Goal: Task Accomplishment & Management: Use online tool/utility

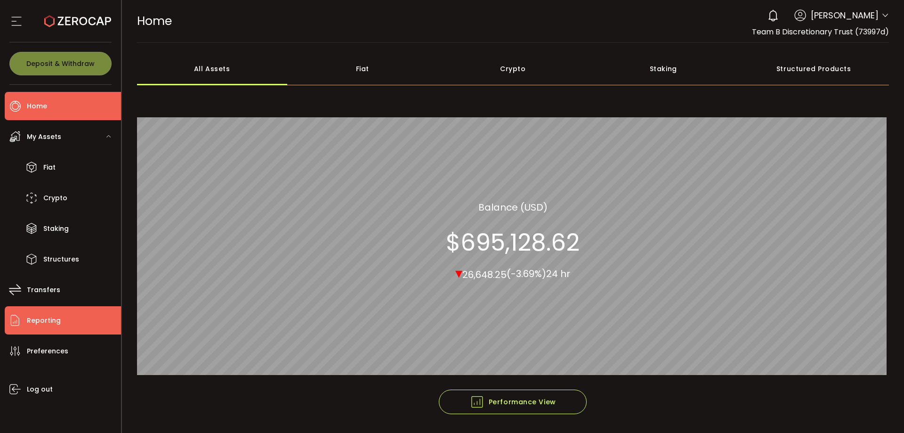
click at [49, 316] on span "Reporting" at bounding box center [44, 321] width 34 height 14
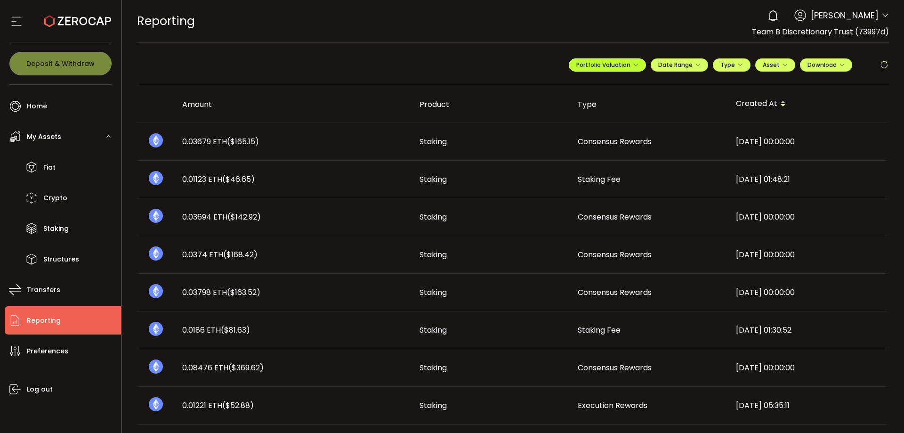
click at [633, 62] on icon "button" at bounding box center [636, 65] width 6 height 6
click at [563, 87] on input "**********" at bounding box center [570, 88] width 38 height 12
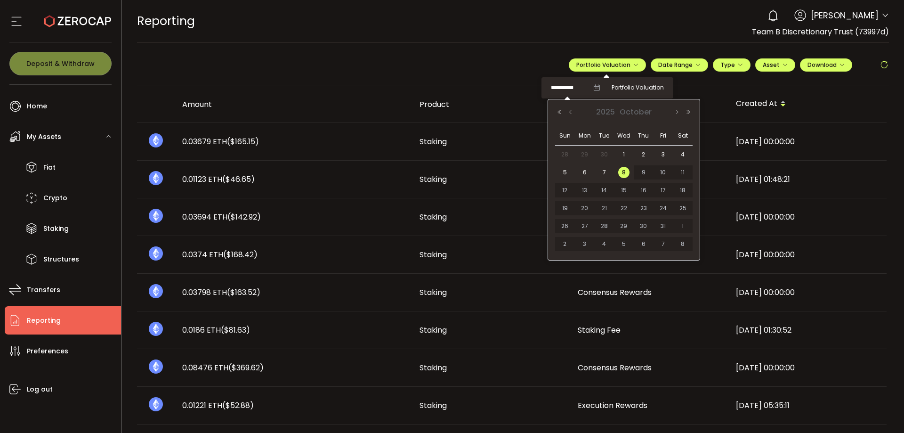
click at [607, 154] on span "30" at bounding box center [604, 154] width 11 height 11
type input "**********"
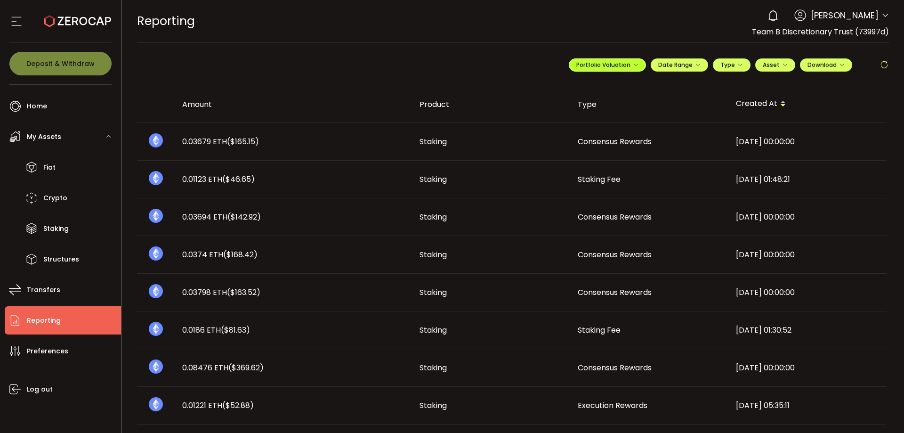
click at [628, 60] on button "Portfolio Valuation" at bounding box center [607, 64] width 77 height 13
click at [697, 64] on icon "button" at bounding box center [698, 65] width 6 height 6
click at [648, 85] on input at bounding box center [654, 84] width 60 height 9
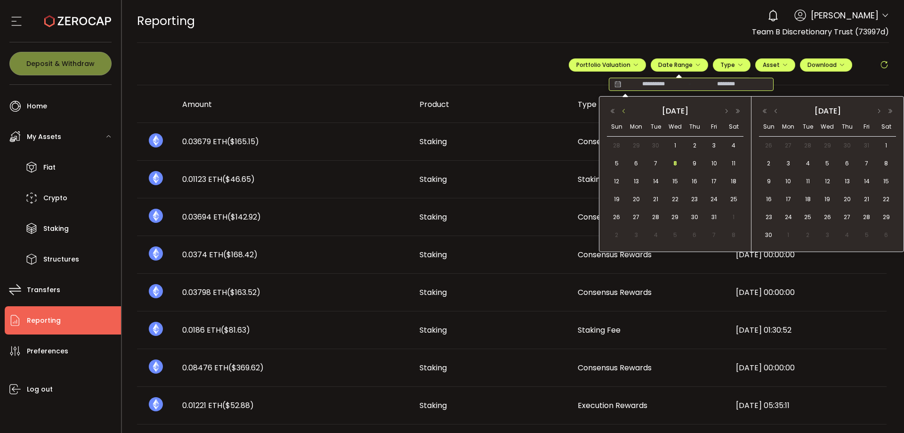
click at [623, 110] on button "button" at bounding box center [623, 111] width 11 height 7
click at [634, 146] on span "1" at bounding box center [636, 145] width 11 height 11
click at [657, 214] on span "30" at bounding box center [655, 216] width 11 height 11
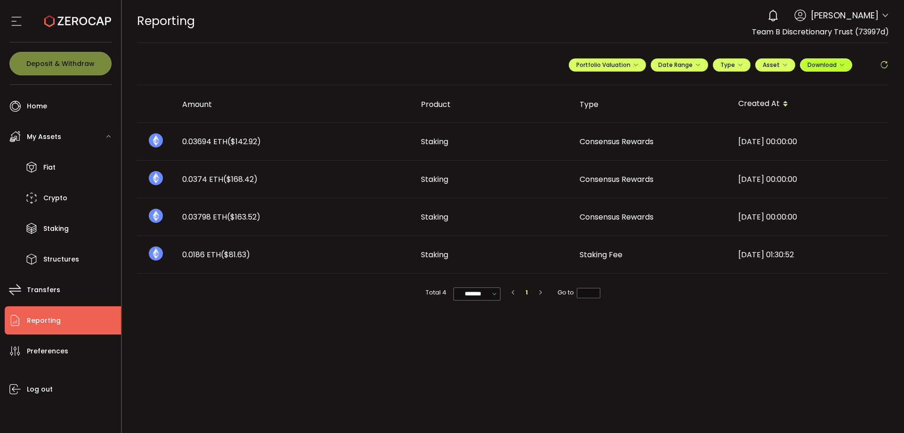
click at [846, 63] on button "Download" at bounding box center [826, 64] width 52 height 13
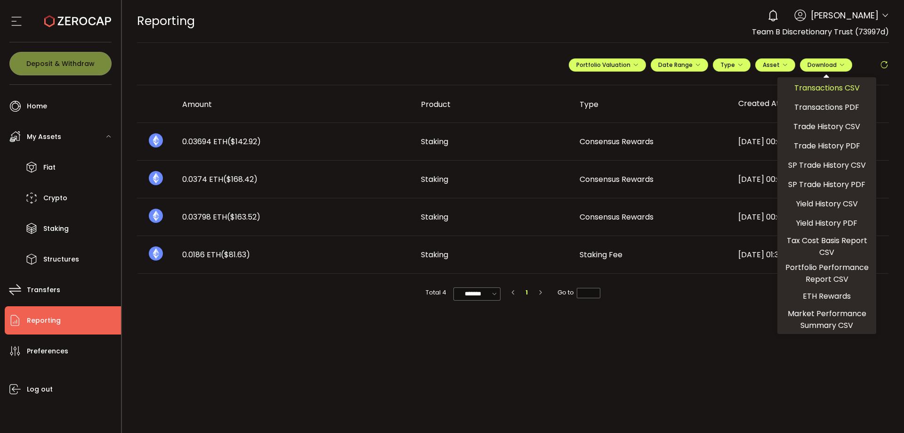
click at [825, 86] on span "Transactions CSV" at bounding box center [826, 88] width 65 height 12
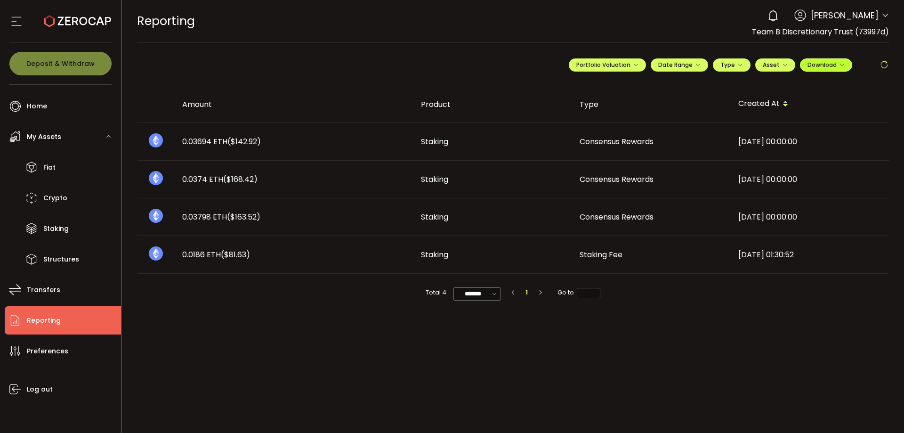
click at [840, 63] on icon "button" at bounding box center [842, 65] width 6 height 6
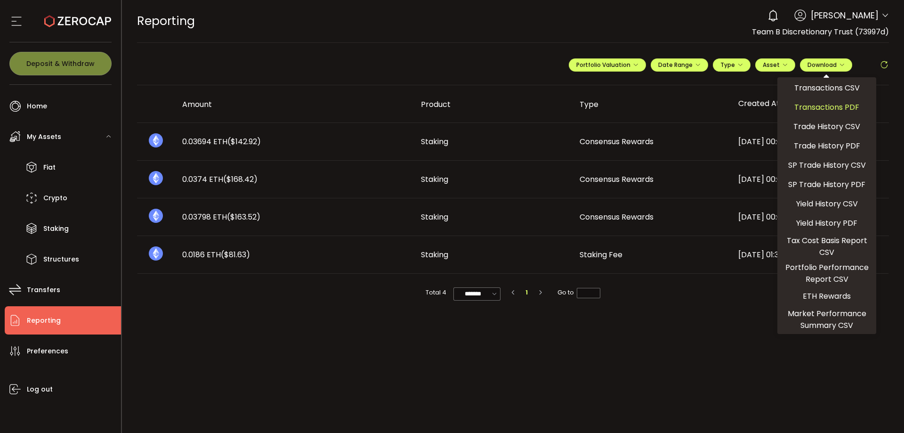
click at [807, 105] on span "Transactions PDF" at bounding box center [826, 107] width 65 height 12
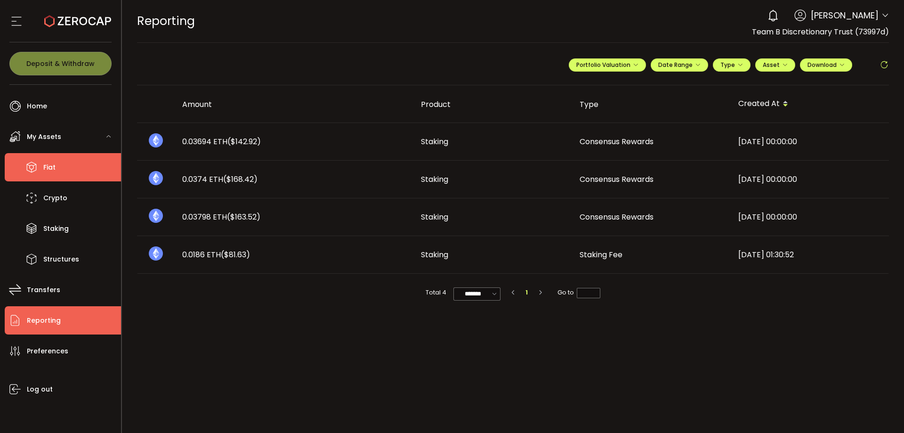
click at [48, 167] on span "Fiat" at bounding box center [49, 168] width 12 height 14
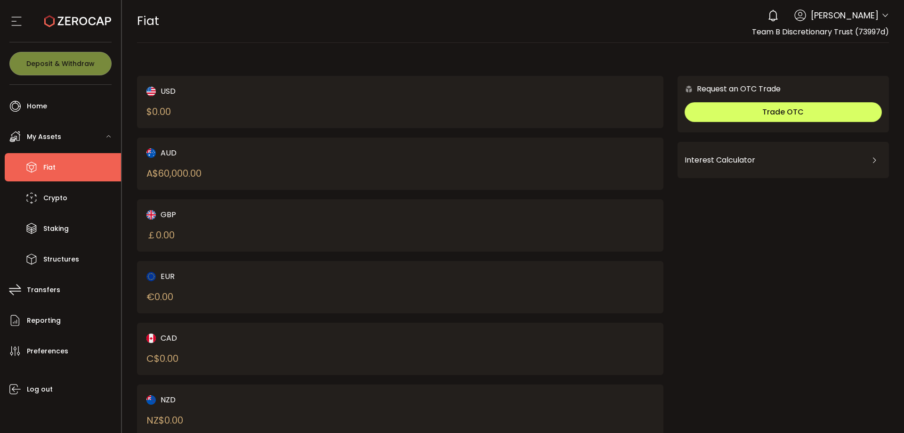
click at [228, 159] on div "AUD A$ 60,000.00" at bounding box center [260, 163] width 228 height 33
click at [166, 152] on div "AUD" at bounding box center [260, 153] width 228 height 12
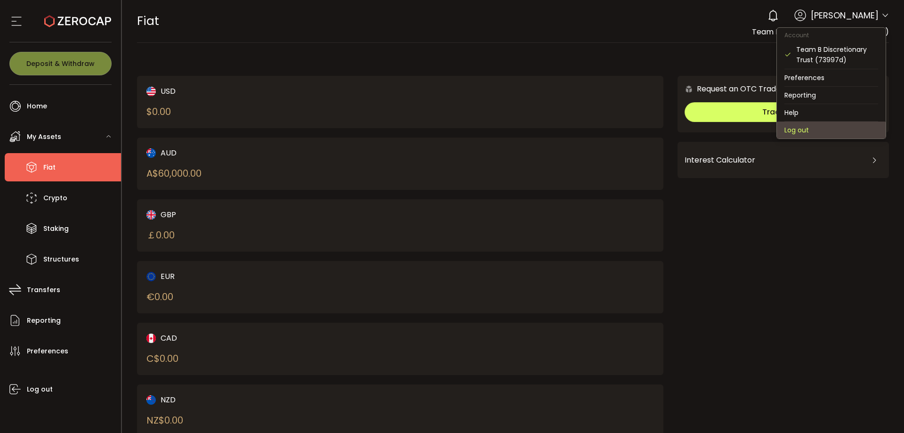
click at [804, 130] on li "Log out" at bounding box center [831, 129] width 109 height 17
